Goal: Task Accomplishment & Management: Manage account settings

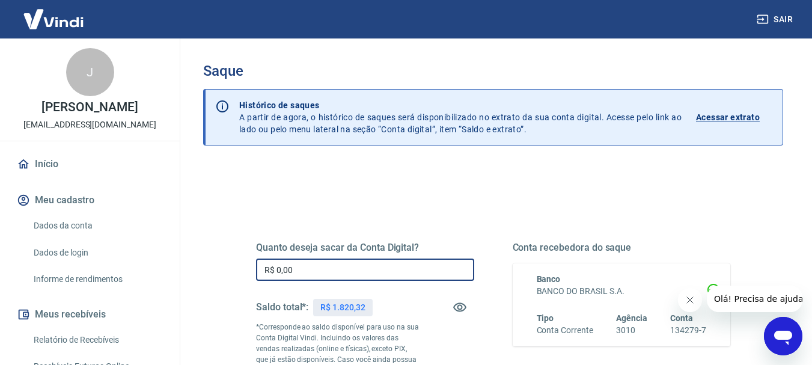
click at [333, 271] on input "R$ 0,00" at bounding box center [365, 269] width 218 height 22
type input "R$ 1.670,32"
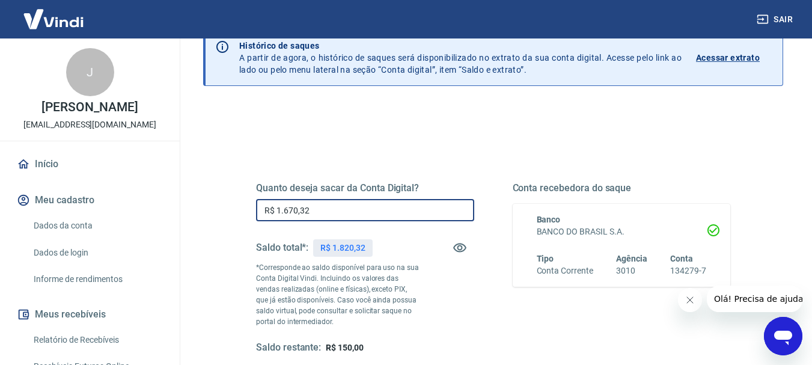
scroll to position [120, 0]
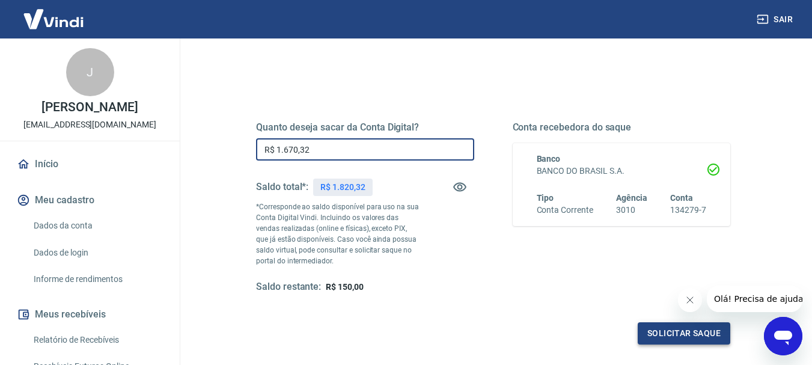
click at [667, 328] on button "Solicitar saque" at bounding box center [684, 333] width 93 height 22
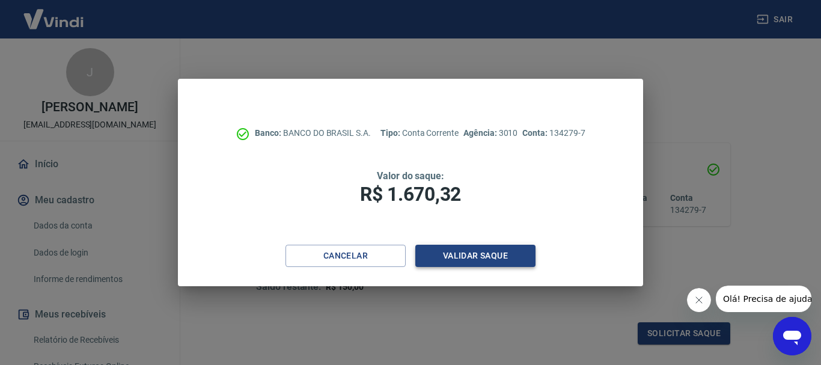
click at [489, 260] on button "Validar saque" at bounding box center [475, 256] width 120 height 22
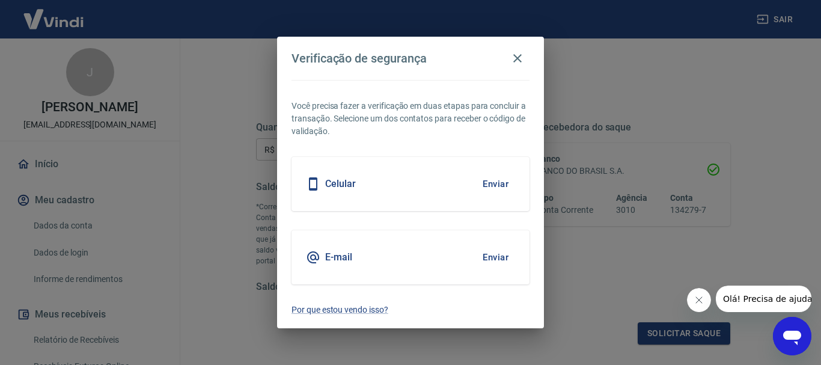
click at [489, 260] on button "Enviar" at bounding box center [495, 257] width 39 height 25
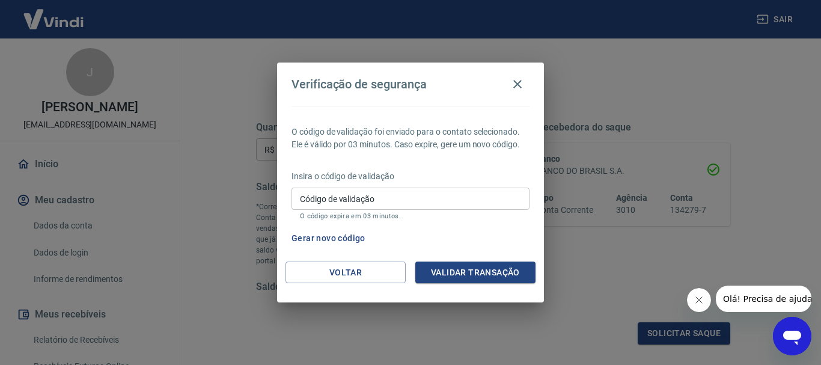
click at [437, 194] on input "Código de validação" at bounding box center [410, 199] width 238 height 22
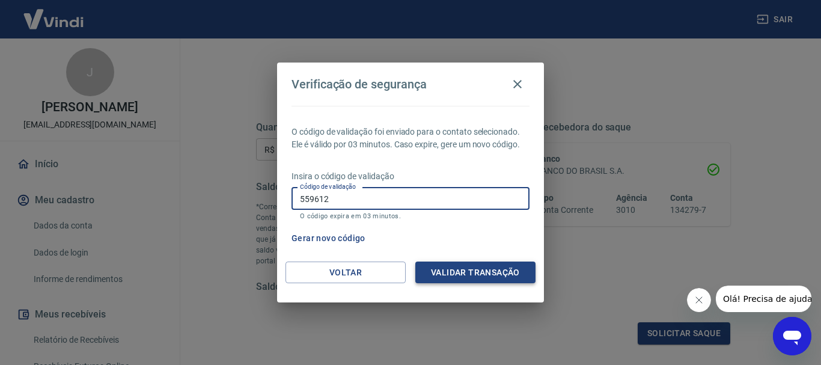
type input "559612"
click at [448, 270] on button "Validar transação" at bounding box center [475, 272] width 120 height 22
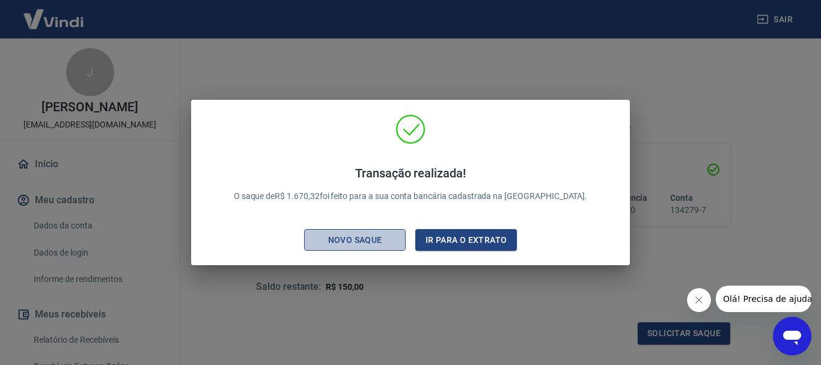
click at [370, 237] on div "Novo saque" at bounding box center [355, 240] width 83 height 15
